Goal: Information Seeking & Learning: Learn about a topic

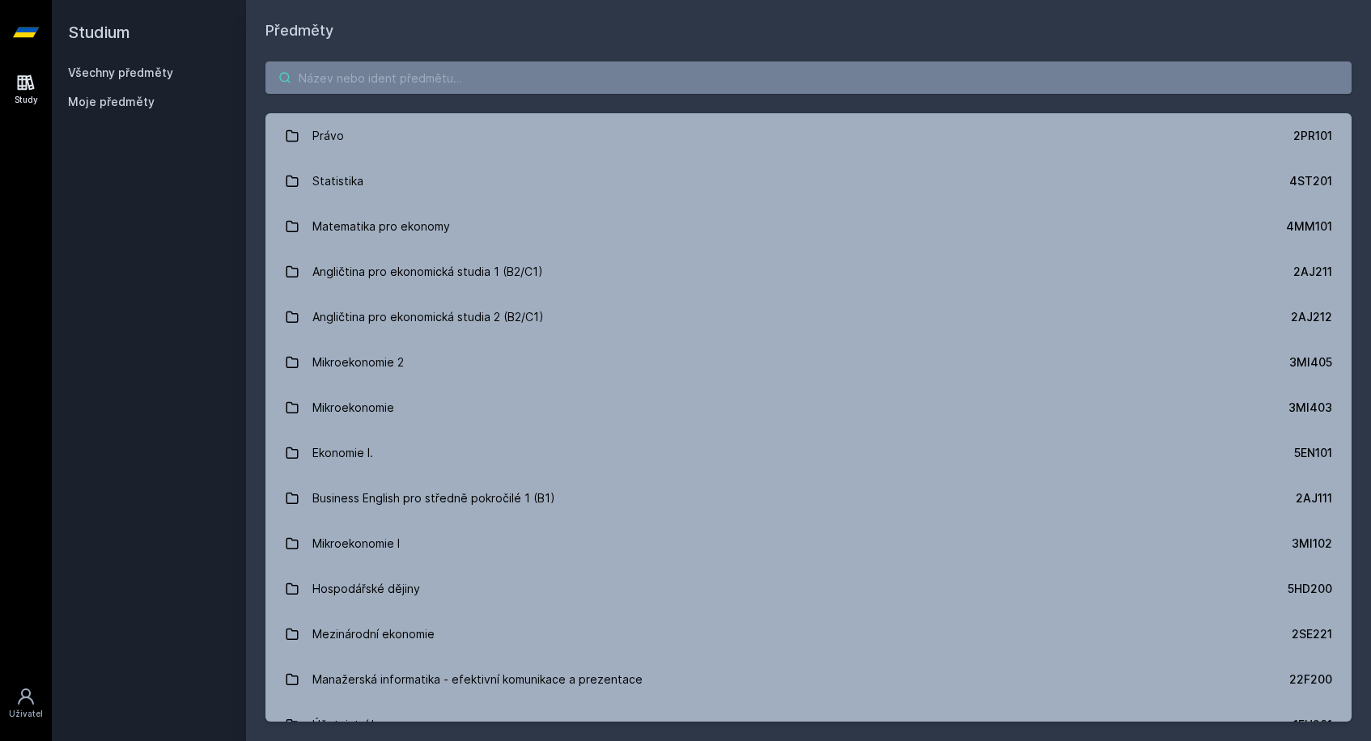
click at [388, 83] on input "search" at bounding box center [808, 77] width 1086 height 32
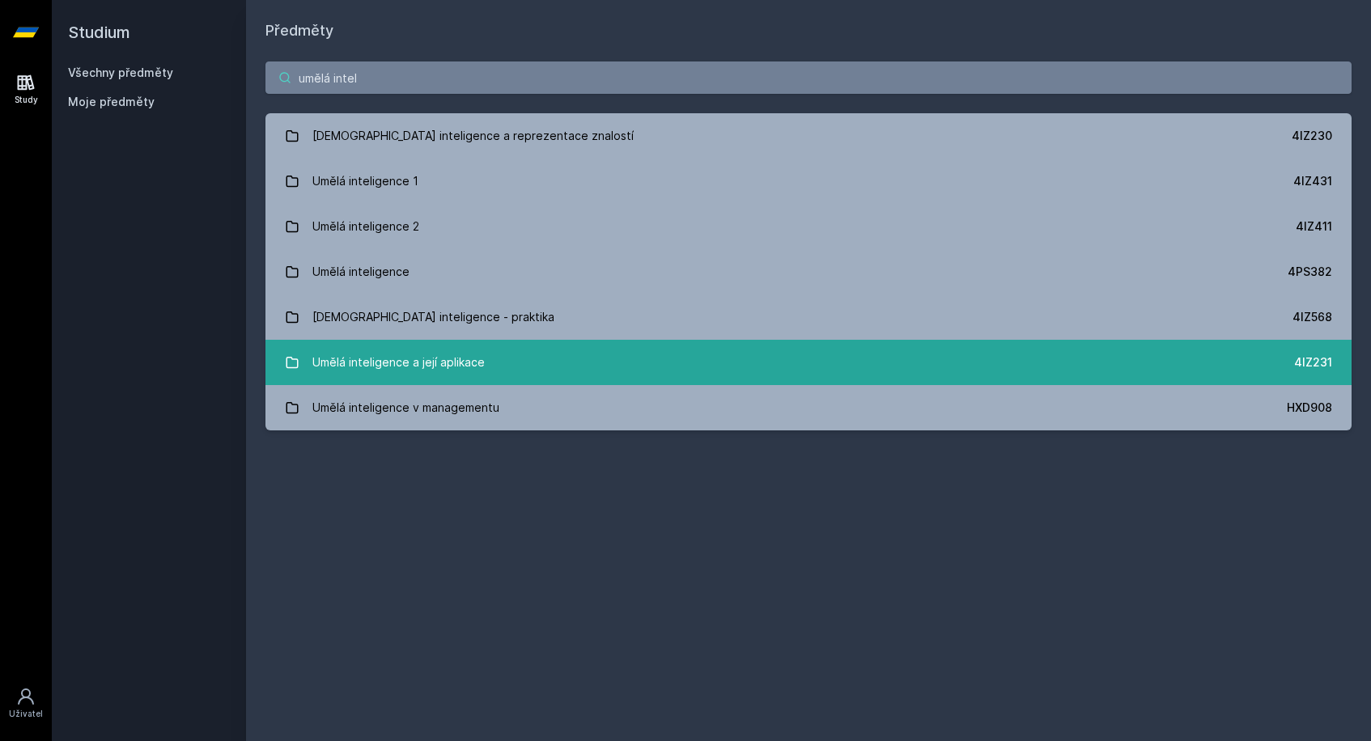
type input "umělá intel"
click at [468, 382] on link "Umělá inteligence a její aplikace 4IZ231" at bounding box center [808, 362] width 1086 height 45
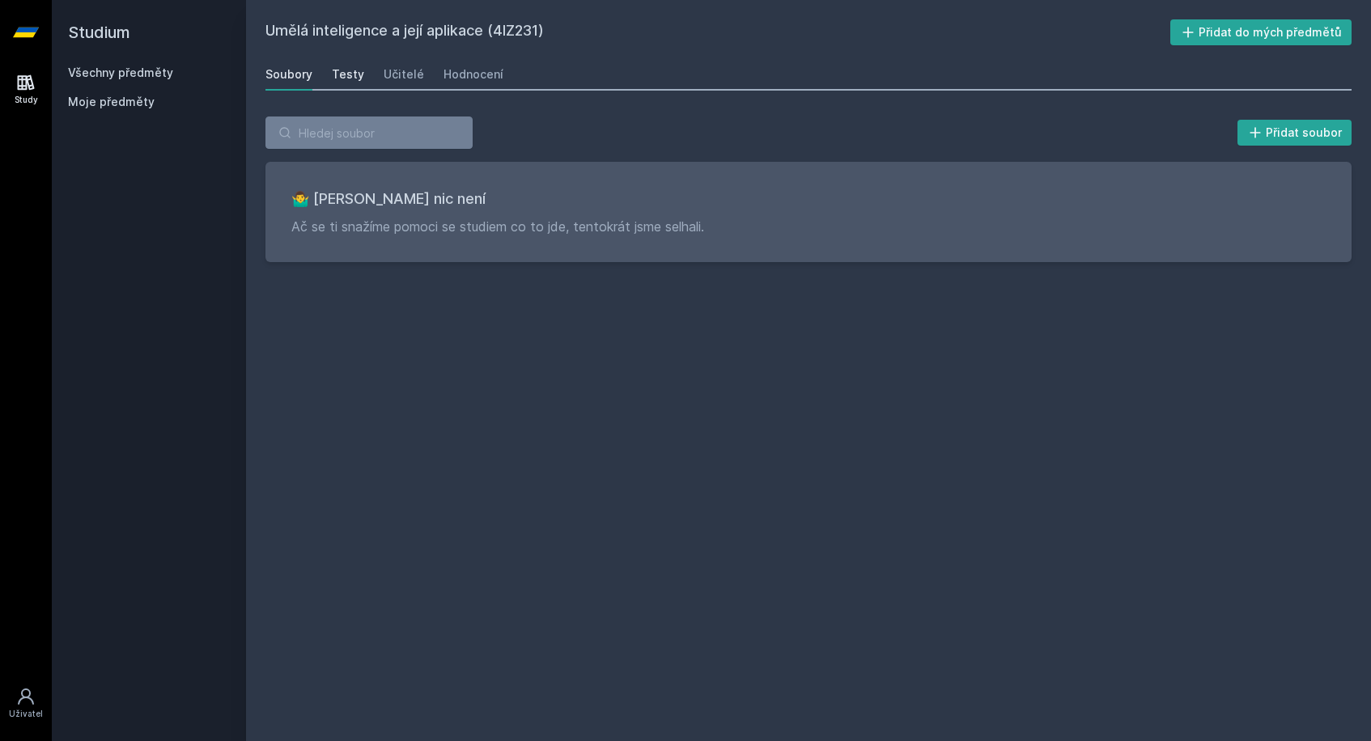
click at [349, 76] on div "Testy" at bounding box center [348, 74] width 32 height 16
click at [403, 83] on link "Učitelé" at bounding box center [404, 74] width 40 height 32
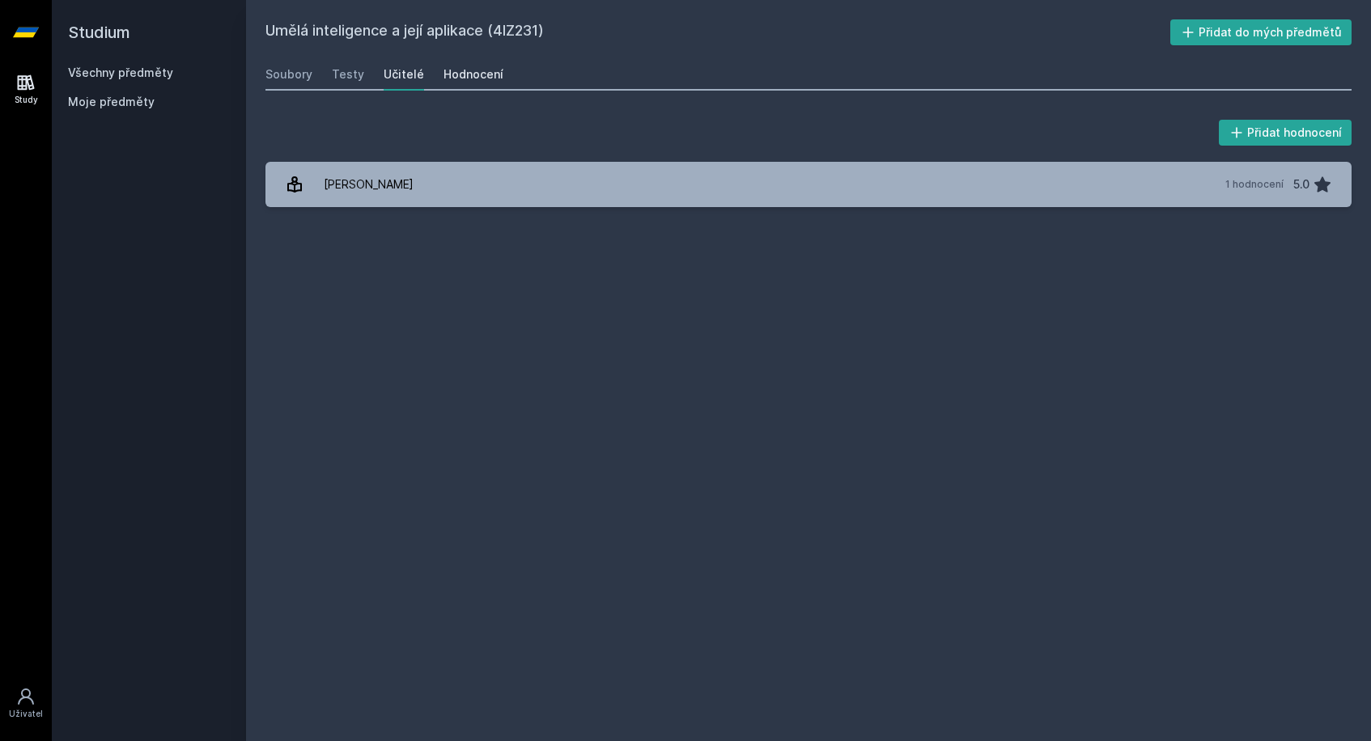
click at [451, 83] on link "Hodnocení" at bounding box center [473, 74] width 60 height 32
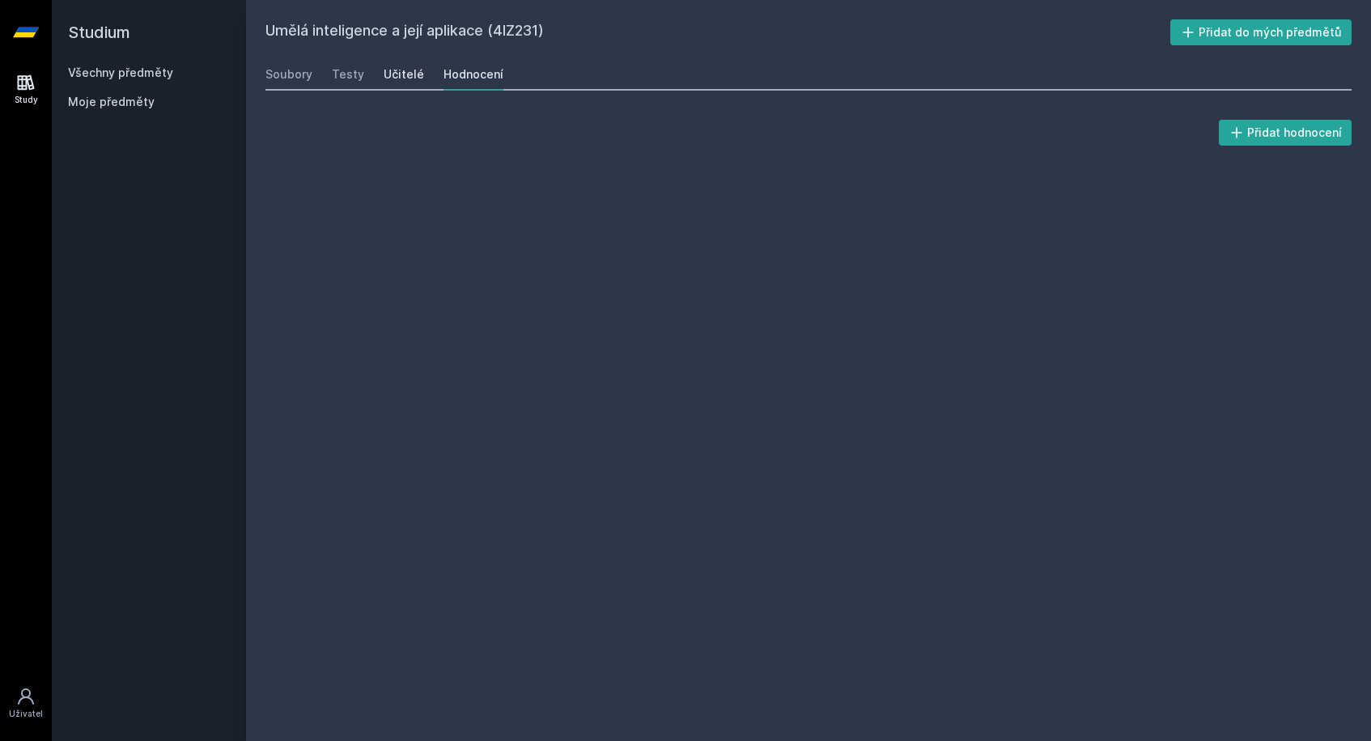
click at [390, 78] on div "Učitelé" at bounding box center [404, 74] width 40 height 16
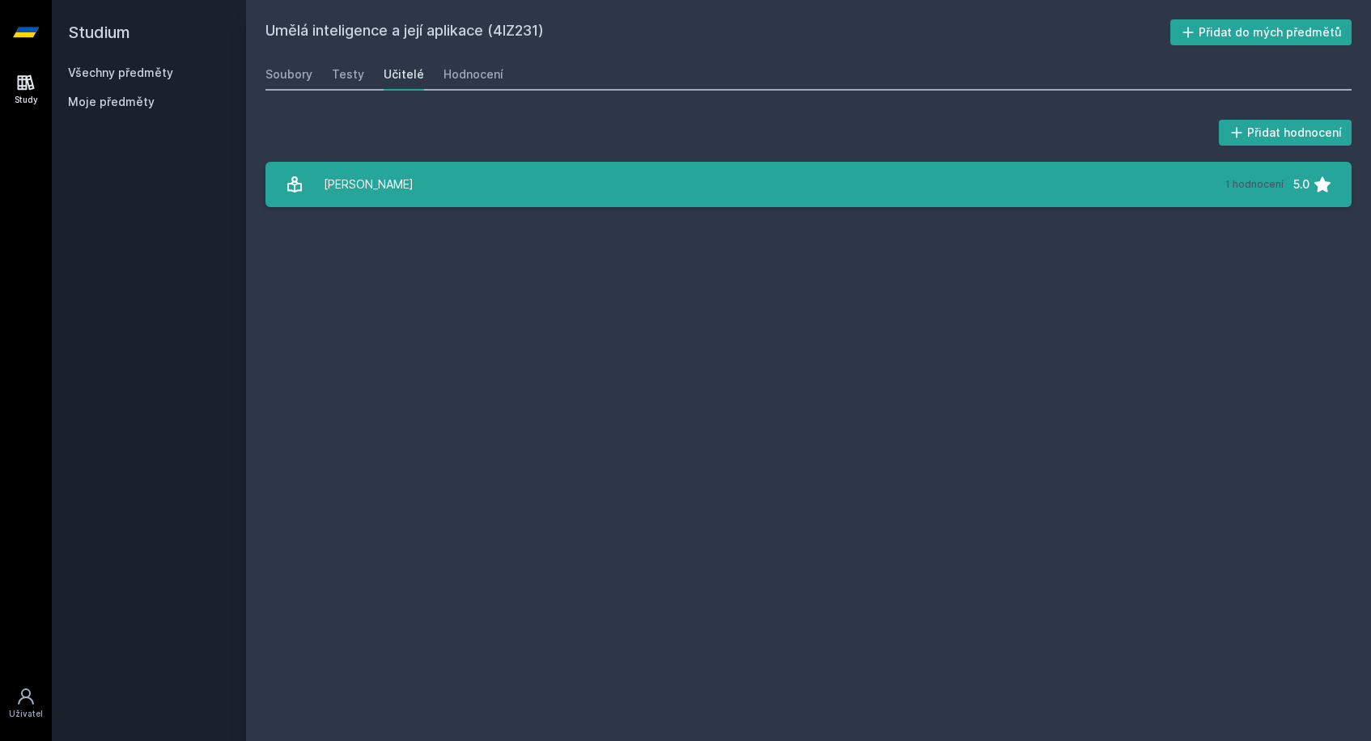
click at [400, 168] on div "[PERSON_NAME]" at bounding box center [369, 184] width 90 height 32
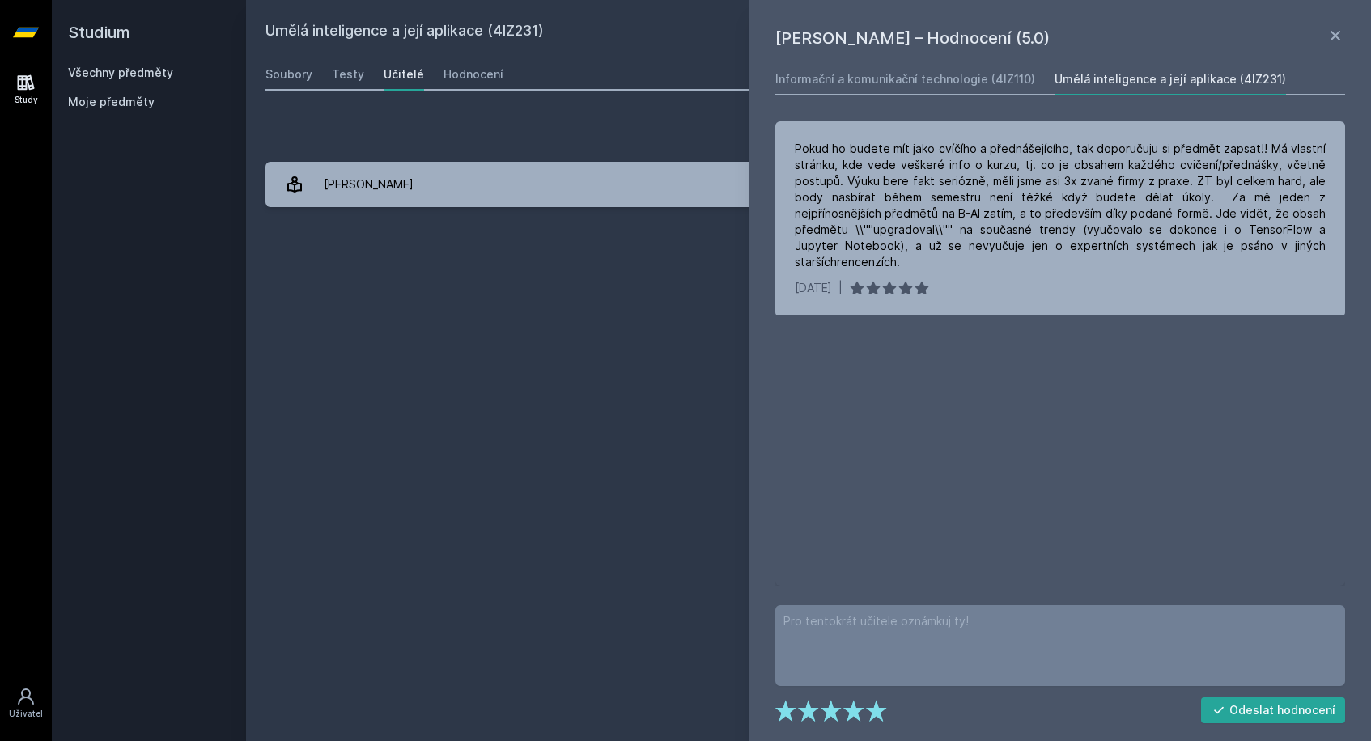
click at [515, 334] on div "Umělá inteligence a její aplikace (4IZ231) Přidat do mých předmětů [GEOGRAPHIC_…" at bounding box center [808, 370] width 1086 height 702
click at [348, 66] on link "Testy" at bounding box center [348, 74] width 32 height 32
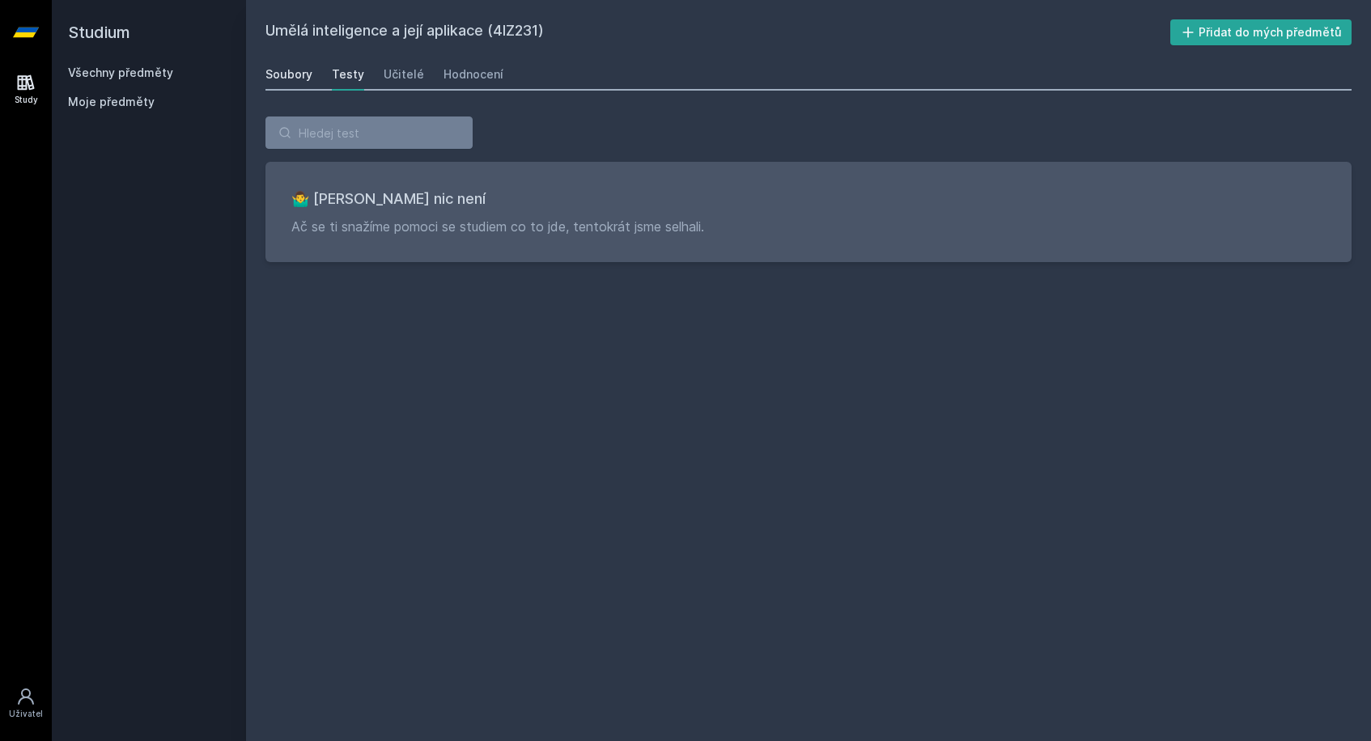
click at [286, 73] on div "Soubory" at bounding box center [288, 74] width 47 height 16
